Goal: Information Seeking & Learning: Check status

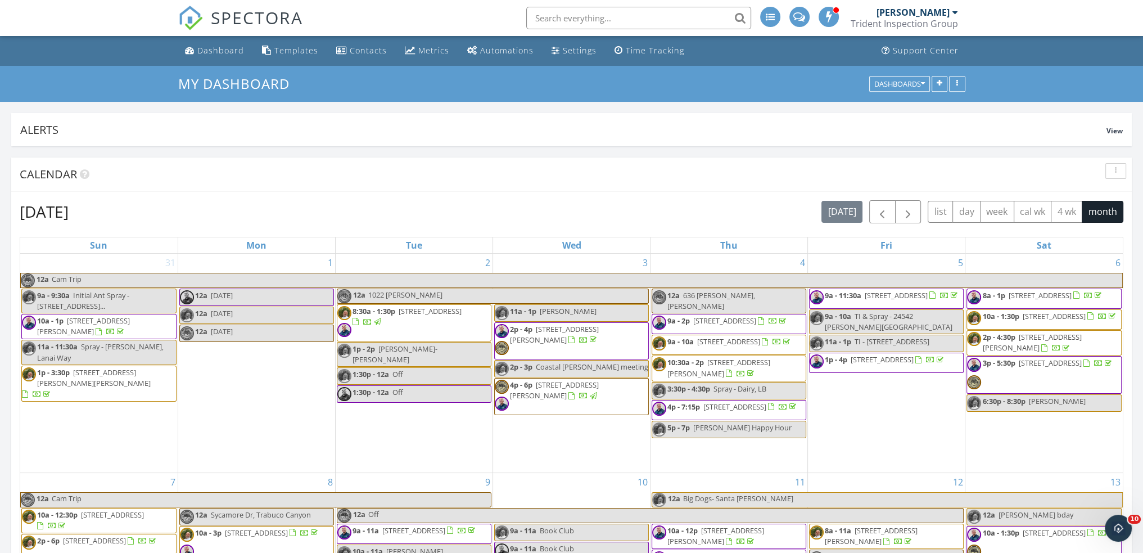
click at [427, 52] on div "Metrics" at bounding box center [433, 50] width 31 height 11
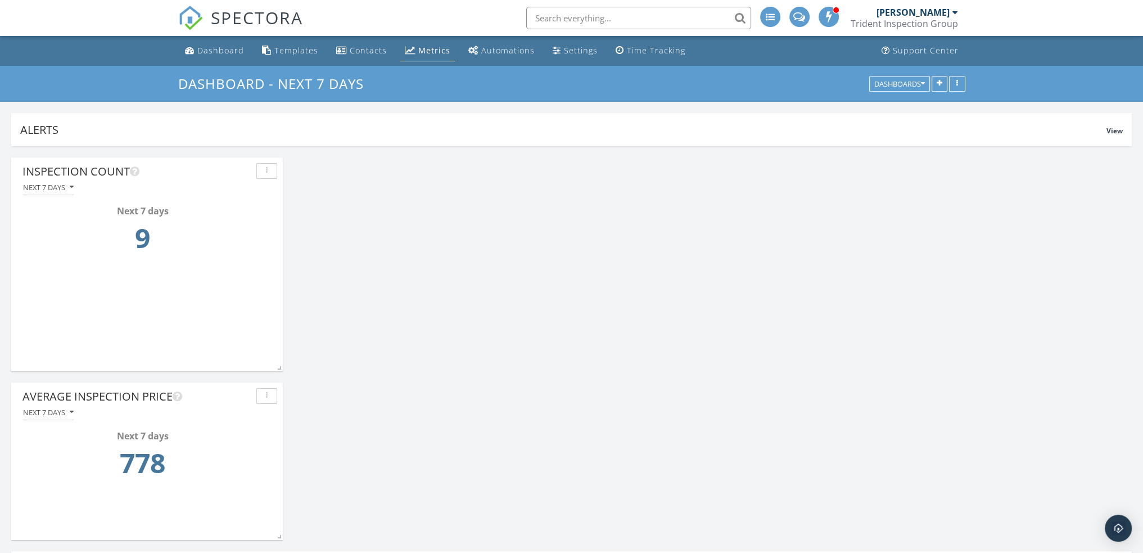
scroll to position [241, 1121]
click at [891, 83] on div "Dashboards" at bounding box center [900, 84] width 51 height 8
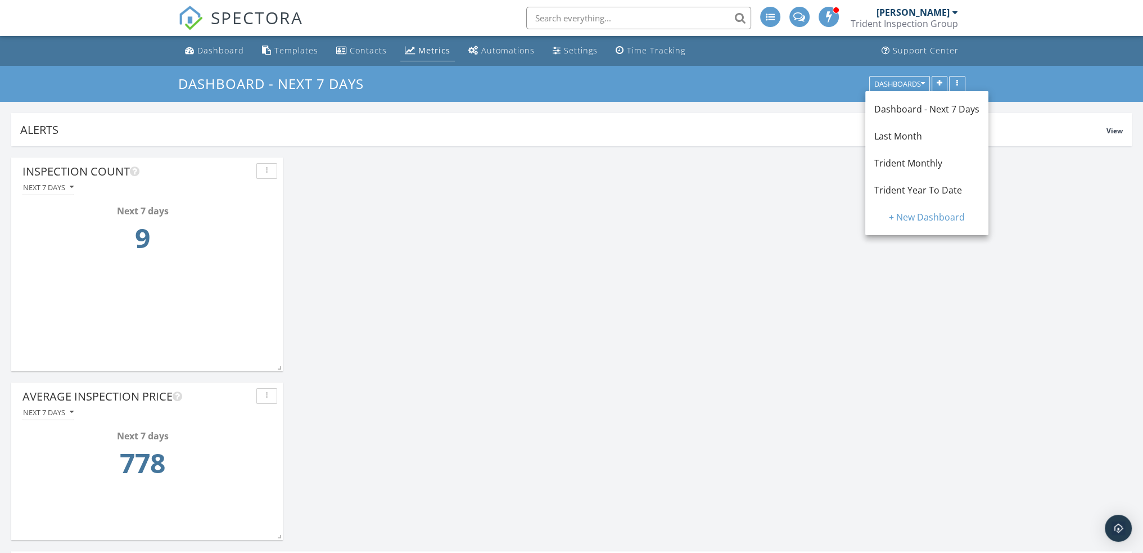
click at [911, 172] on div "Trident Monthly" at bounding box center [927, 163] width 123 height 27
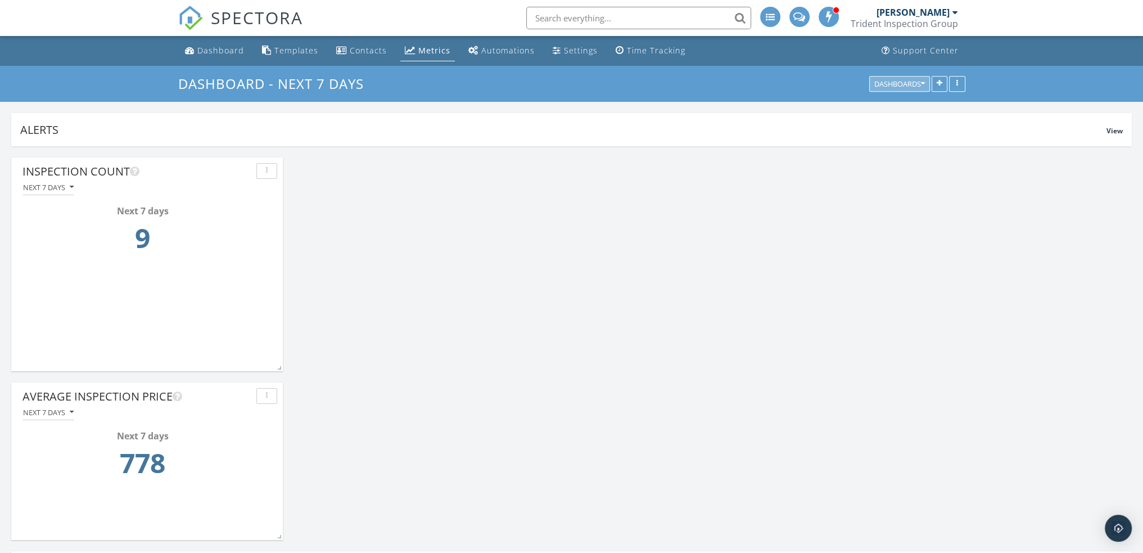
click at [904, 83] on div "Dashboards" at bounding box center [900, 84] width 51 height 8
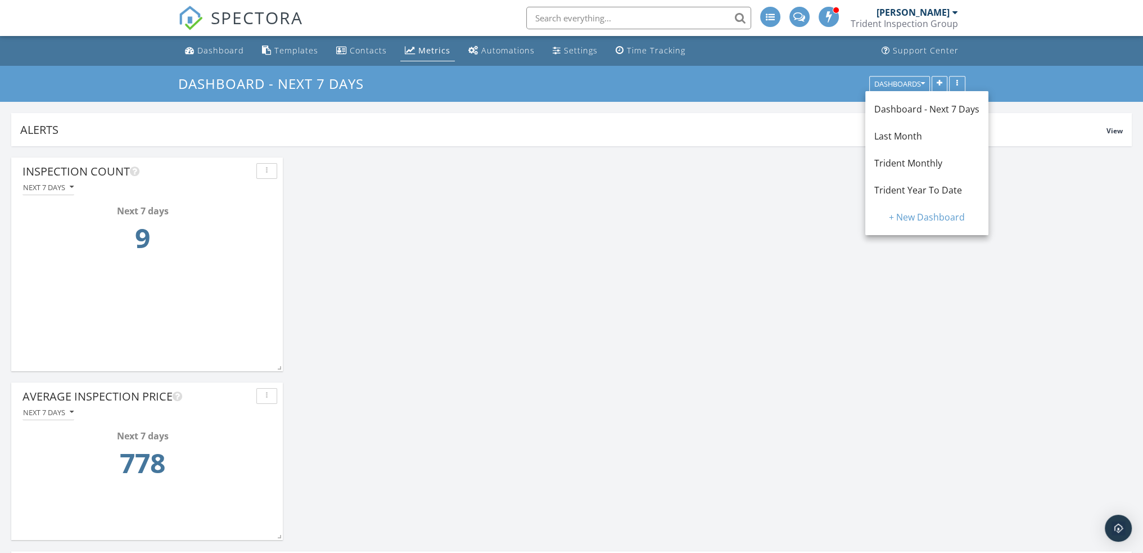
click at [902, 163] on span "Trident Monthly" at bounding box center [909, 163] width 68 height 12
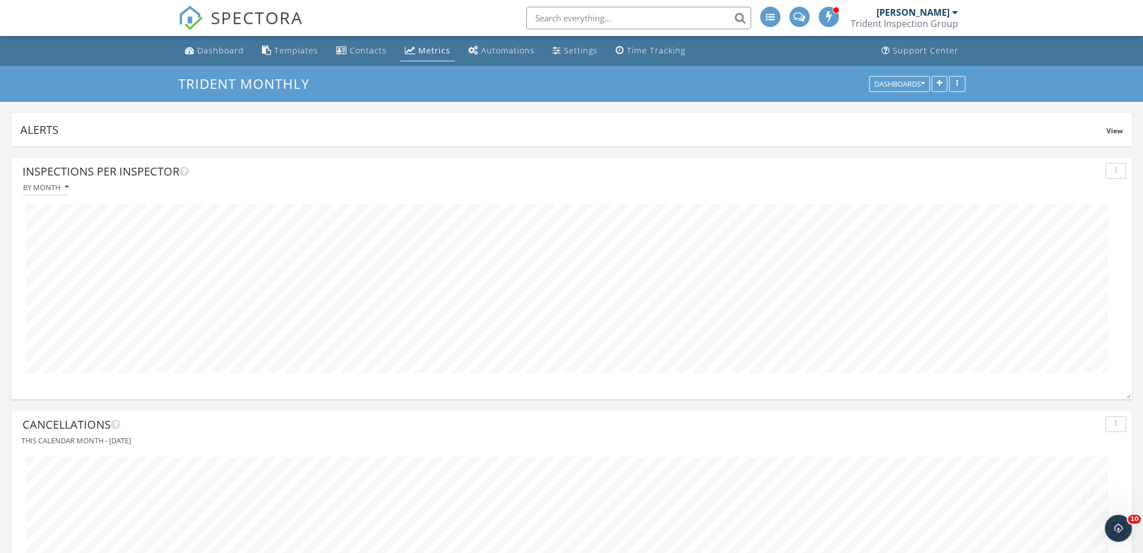
scroll to position [0, 0]
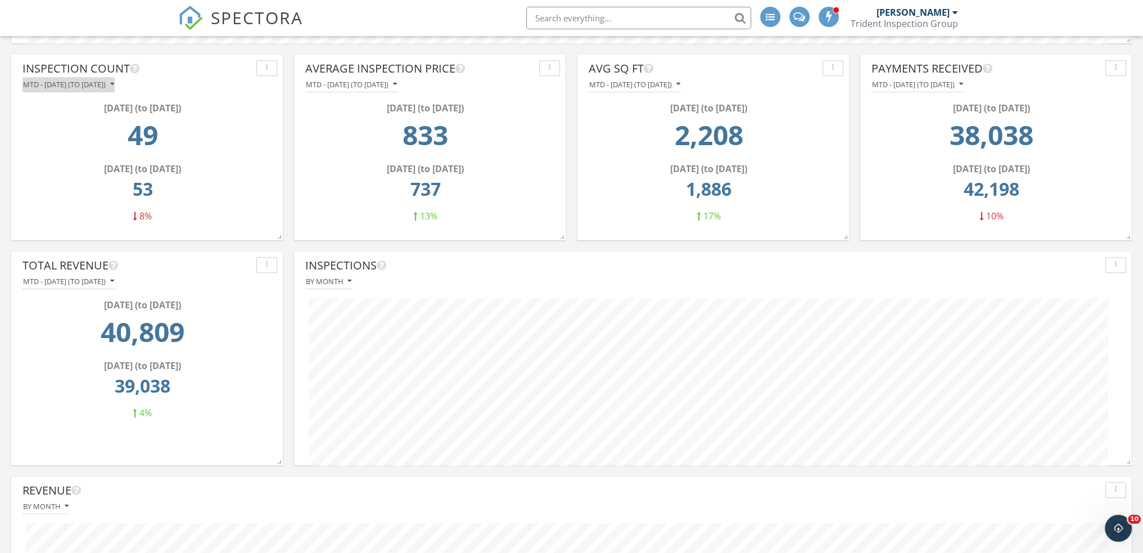
click at [114, 85] on div "MTD - [DATE] (to [DATE])" at bounding box center [68, 84] width 91 height 8
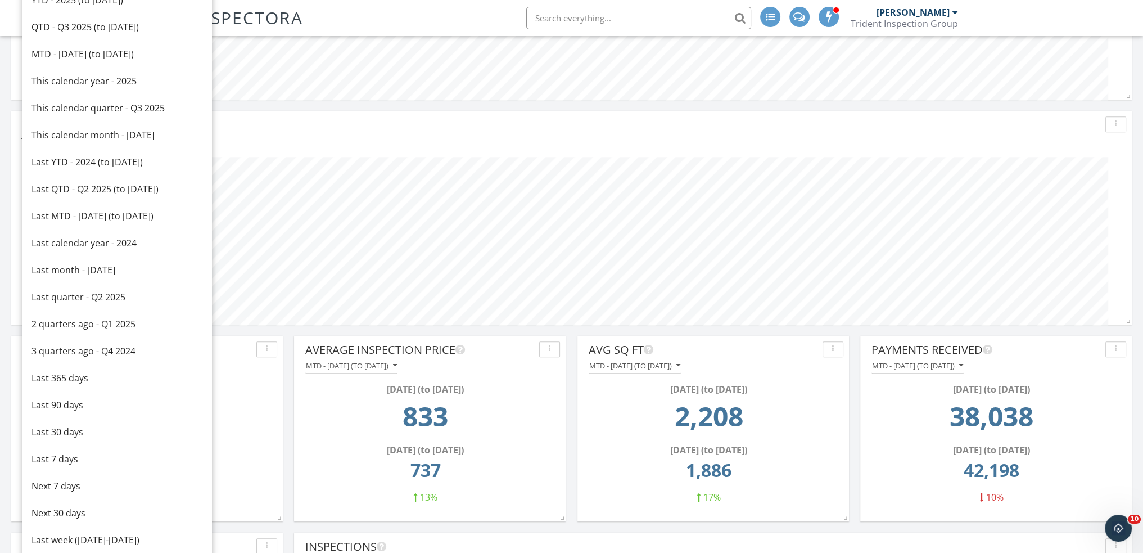
click at [115, 130] on div "This calendar month - [DATE]" at bounding box center [117, 134] width 172 height 13
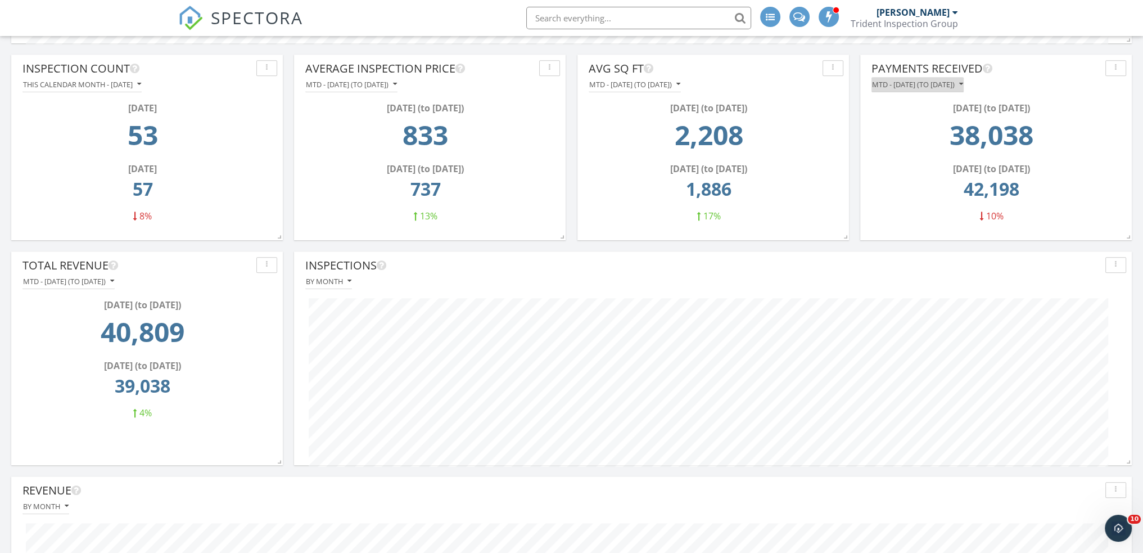
click at [963, 81] on div "MTD - [DATE] (to [DATE])" at bounding box center [917, 84] width 91 height 8
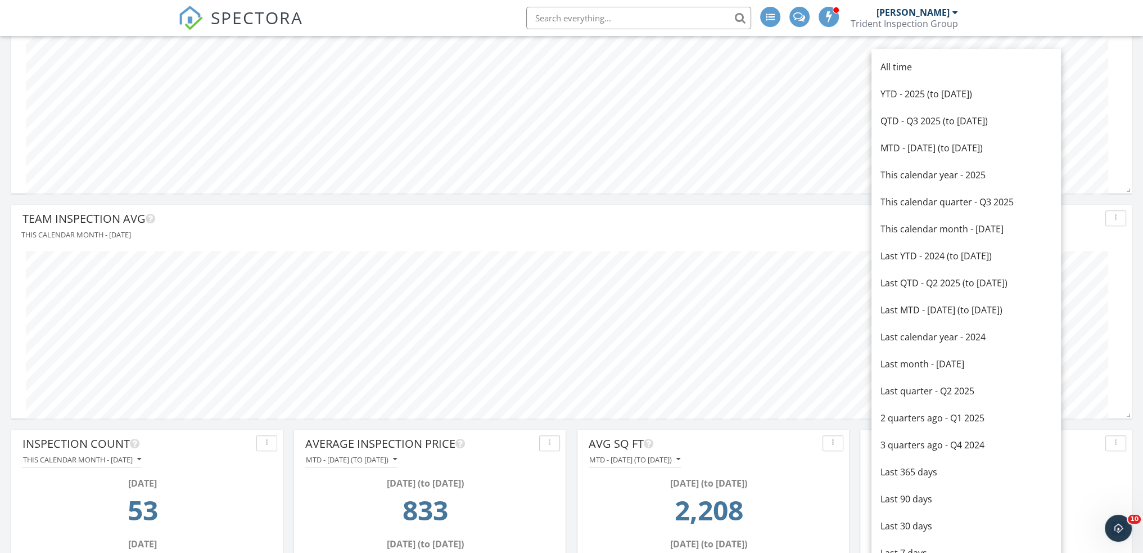
click at [941, 227] on div "This calendar month - [DATE]" at bounding box center [967, 228] width 172 height 13
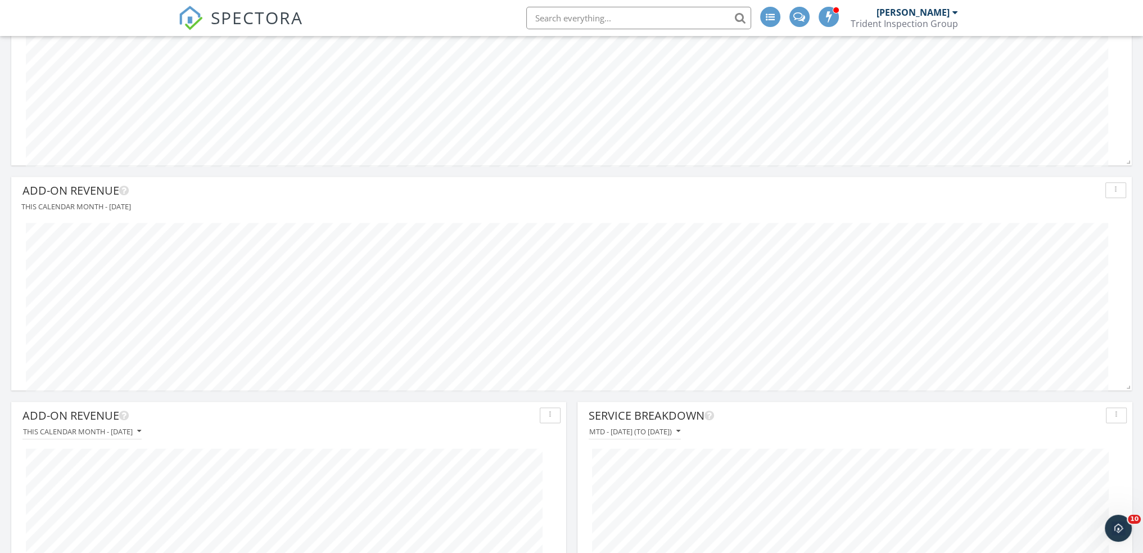
scroll to position [1687, 0]
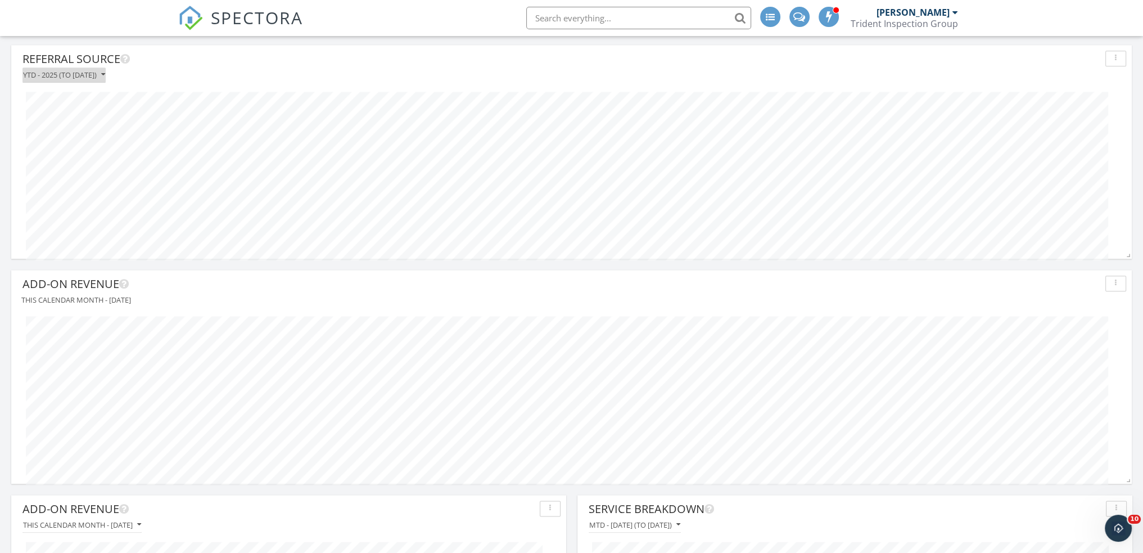
click at [67, 77] on div "YTD - 2025 (to [DATE])" at bounding box center [64, 75] width 82 height 8
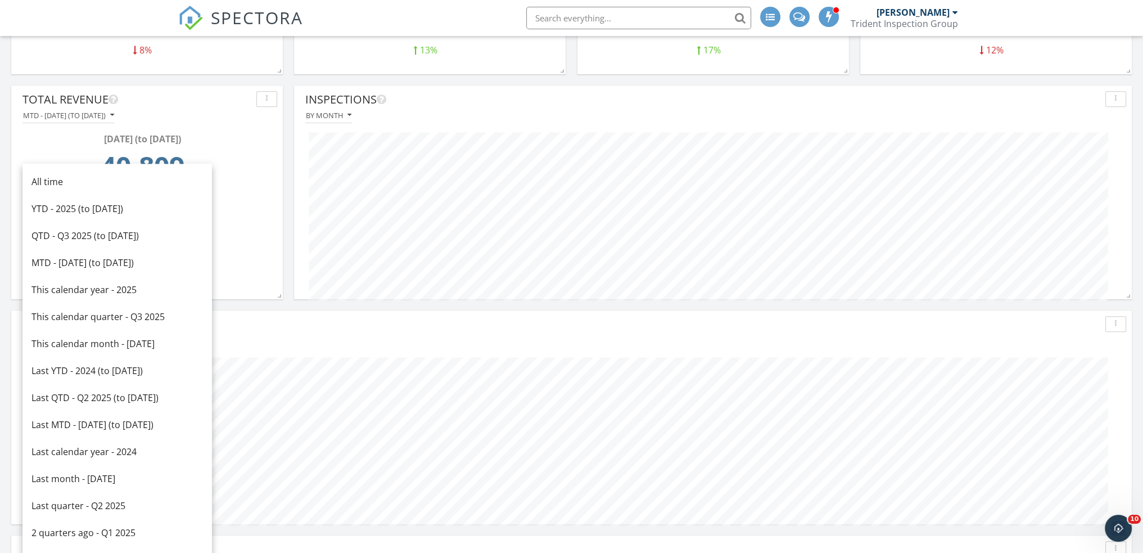
scroll to position [1312, 0]
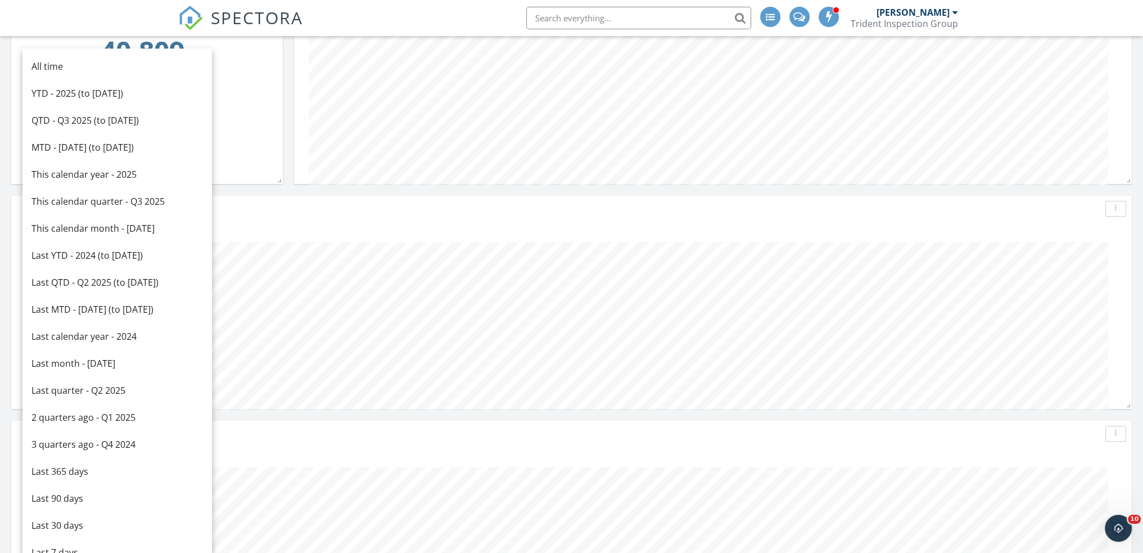
click at [129, 224] on div "This calendar month - [DATE]" at bounding box center [117, 228] width 172 height 13
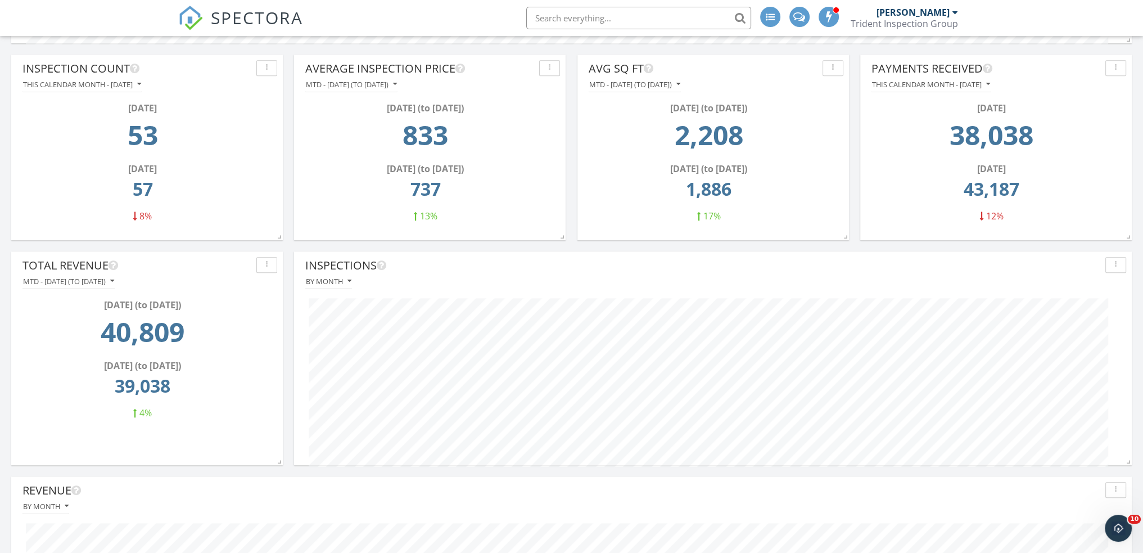
scroll to position [937, 0]
